Goal: Transaction & Acquisition: Purchase product/service

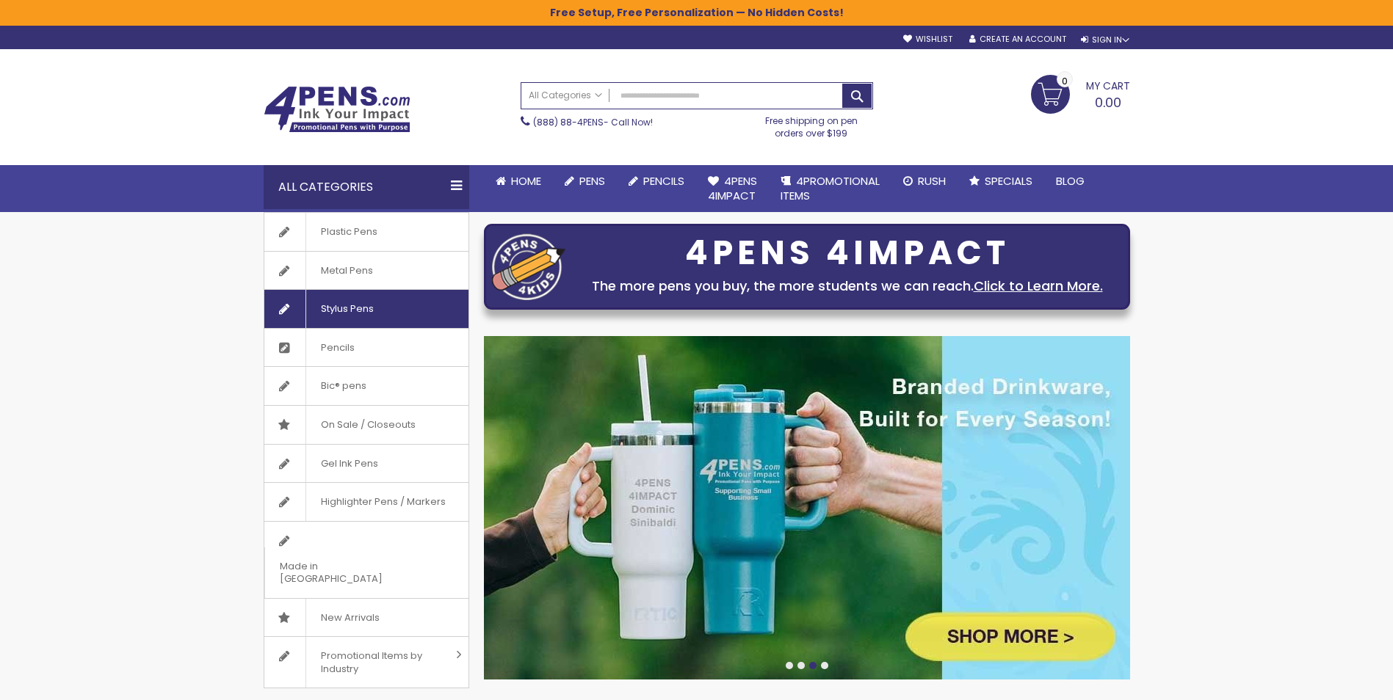
click at [360, 306] on span "Stylus Pens" at bounding box center [346, 309] width 83 height 38
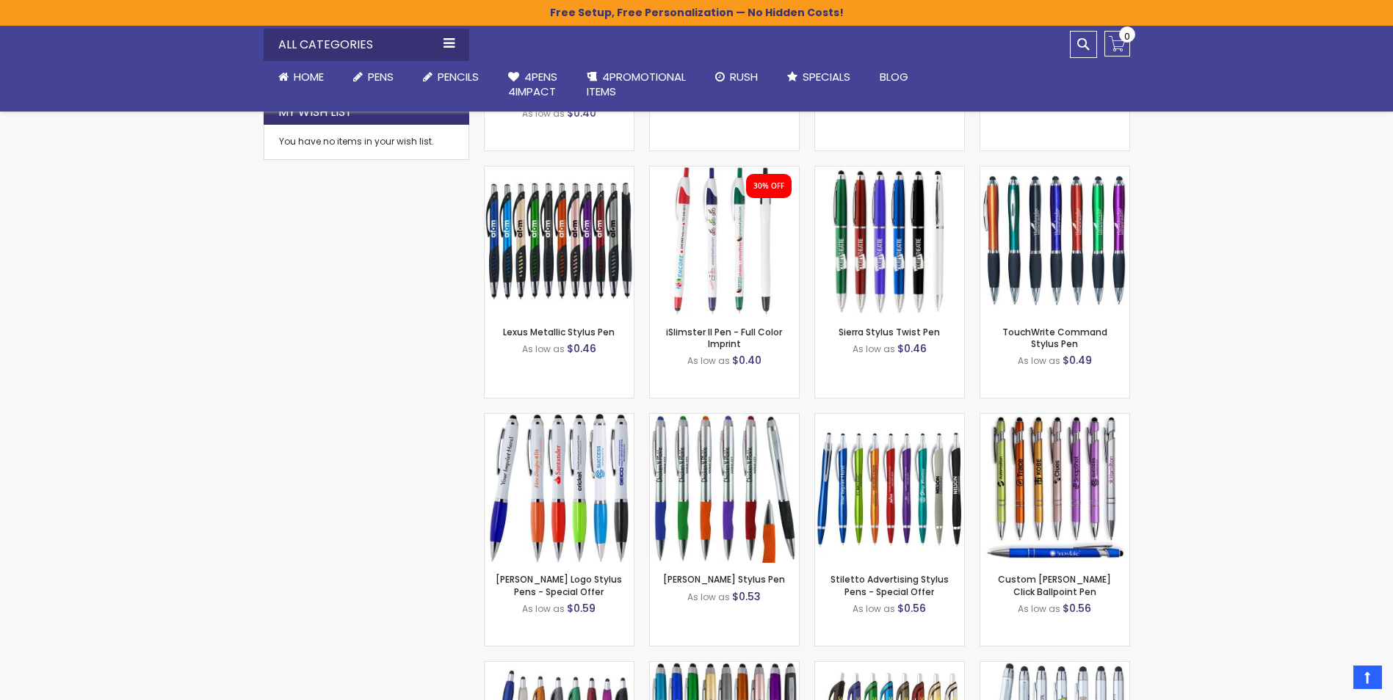
scroll to position [894, 0]
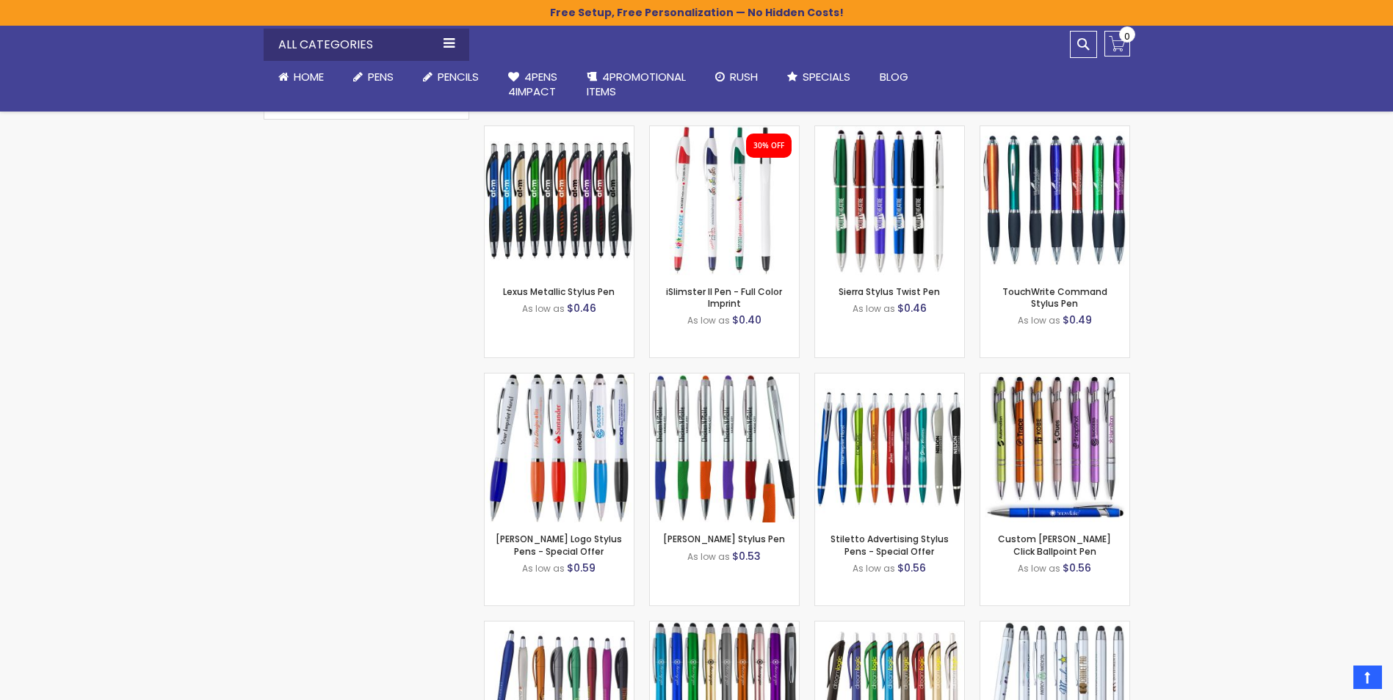
drag, startPoint x: 1392, startPoint y: 315, endPoint x: 1388, endPoint y: 367, distance: 52.3
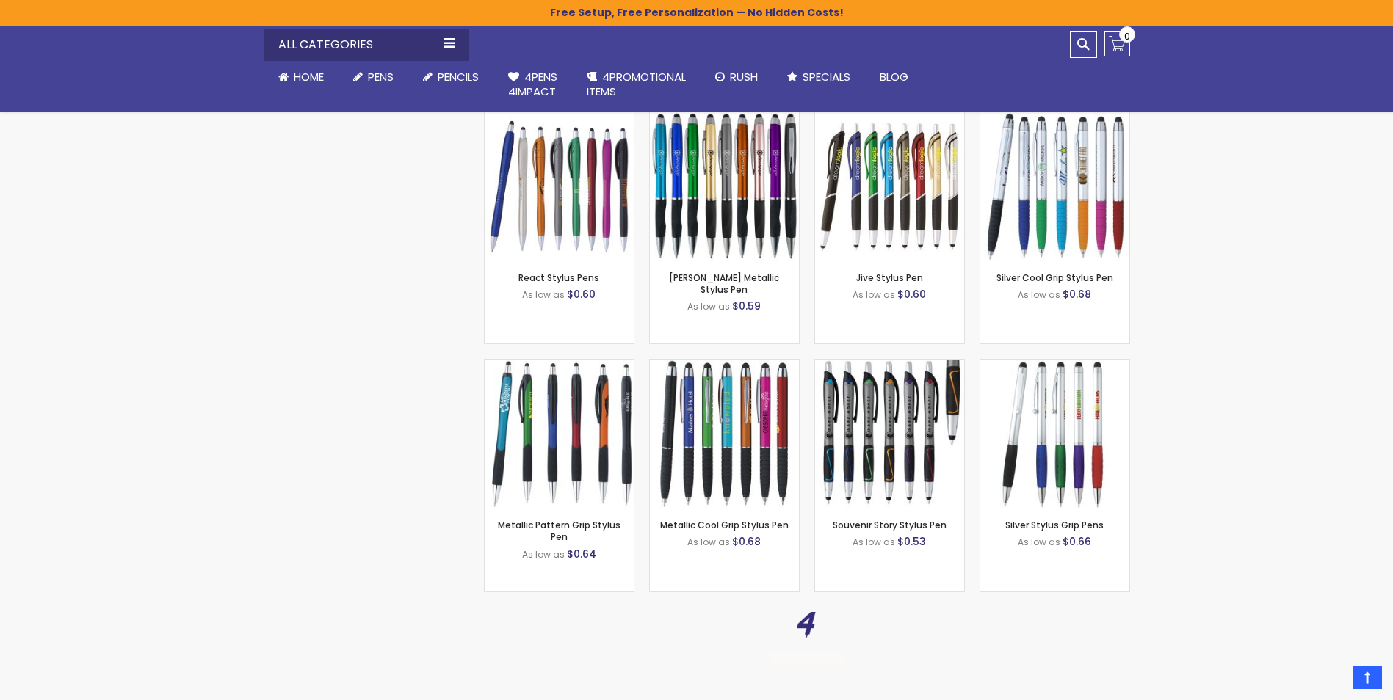
scroll to position [1588, 0]
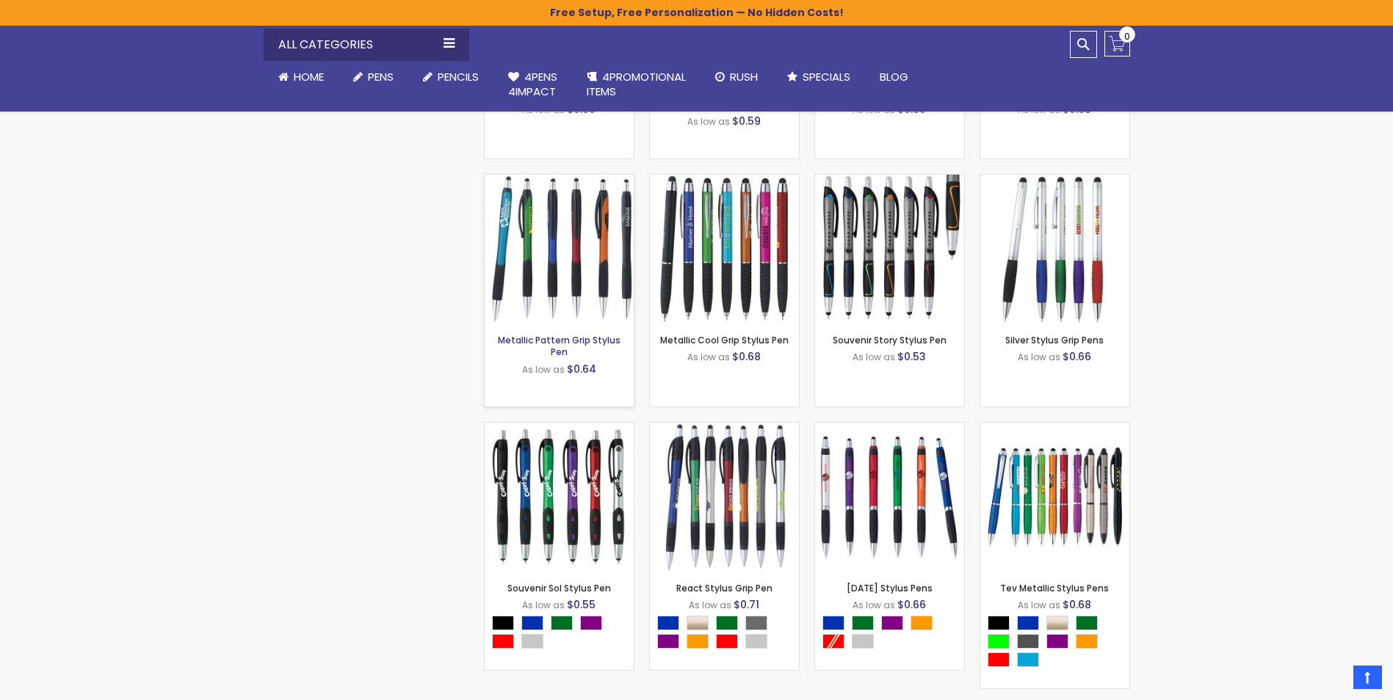
click at [551, 349] on link "Metallic Pattern Grip Stylus Pen" at bounding box center [559, 346] width 123 height 24
